Goal: Transaction & Acquisition: Obtain resource

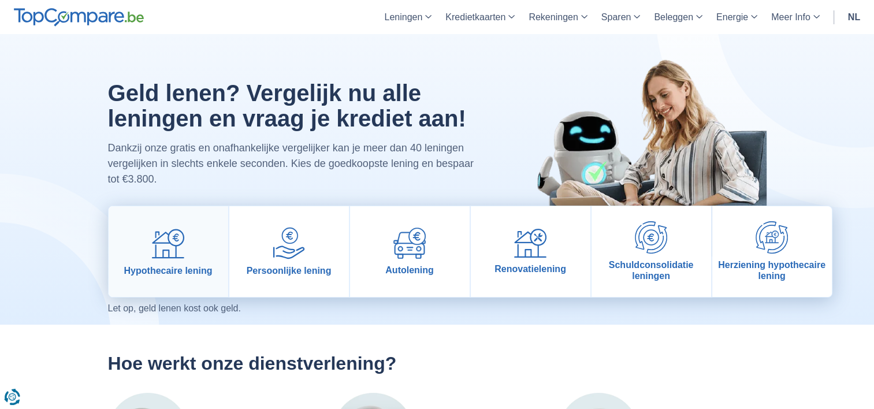
click at [185, 251] on link "Hypothecaire lening" at bounding box center [169, 251] width 120 height 91
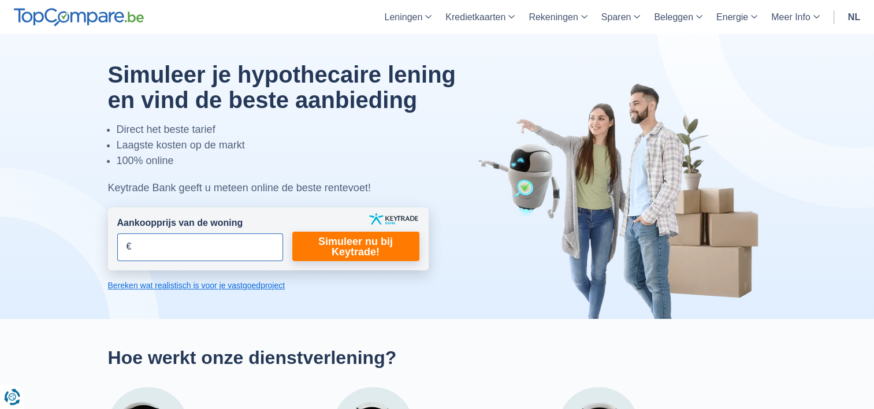
click at [194, 252] on input "Aankoopprijs van de woning" at bounding box center [200, 247] width 166 height 28
type input "400.000"
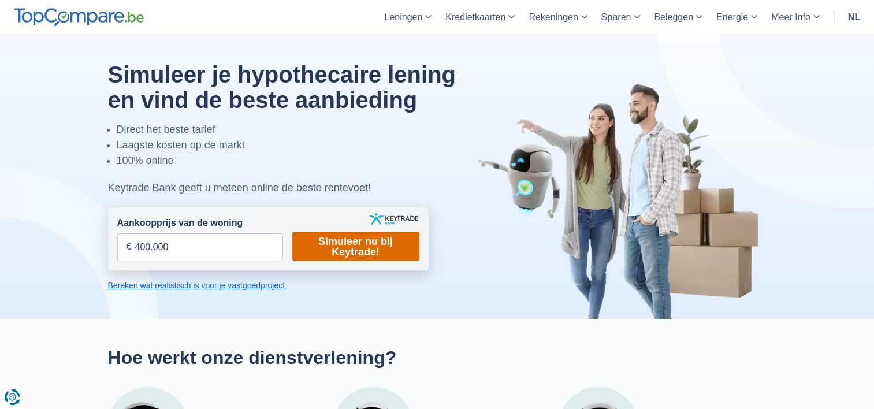
click at [367, 248] on link "Simuleer nu bij Keytrade!" at bounding box center [355, 246] width 127 height 29
click at [383, 318] on div at bounding box center [437, 176] width 676 height 285
click at [348, 236] on link "Simuleer nu bij Keytrade!" at bounding box center [355, 246] width 127 height 29
click at [229, 287] on link "Bereken wat realistisch is voor je vastgoedproject" at bounding box center [268, 286] width 321 height 12
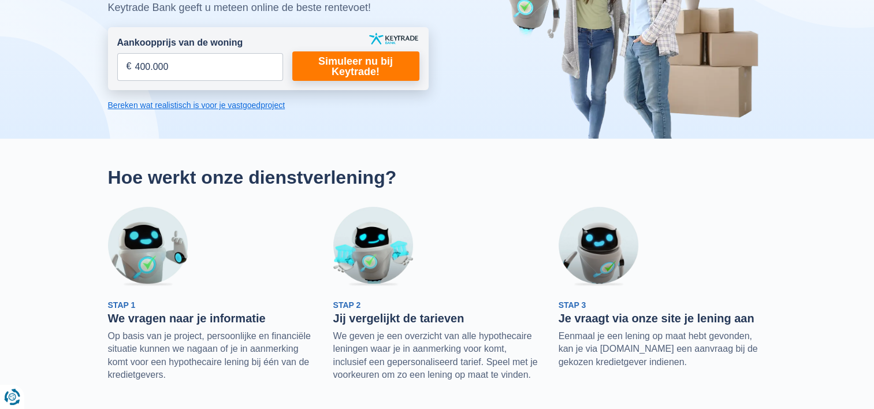
scroll to position [267, 0]
